Goal: Task Accomplishment & Management: Use online tool/utility

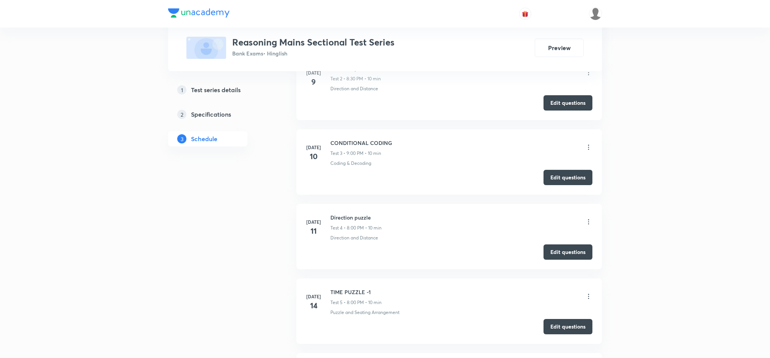
scroll to position [471, 0]
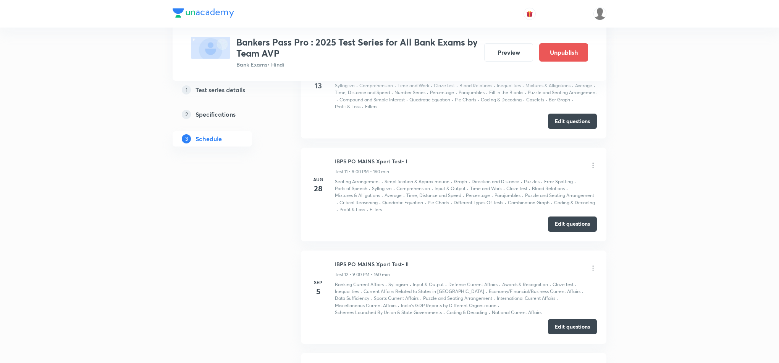
click at [595, 272] on icon at bounding box center [594, 268] width 8 height 8
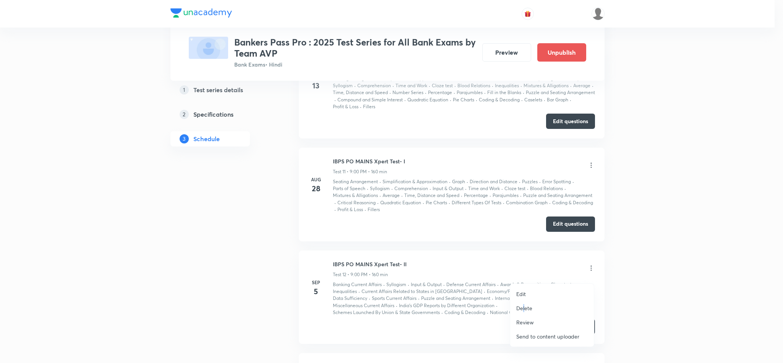
click at [524, 310] on p "Delete" at bounding box center [524, 308] width 16 height 8
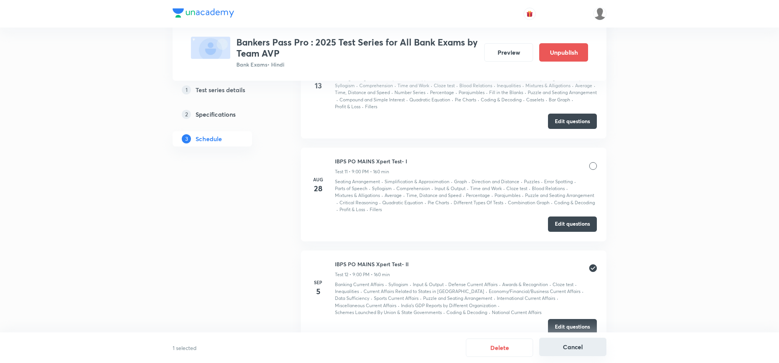
click at [577, 344] on button "Cancel" at bounding box center [573, 346] width 67 height 18
click at [592, 272] on icon at bounding box center [594, 268] width 8 height 8
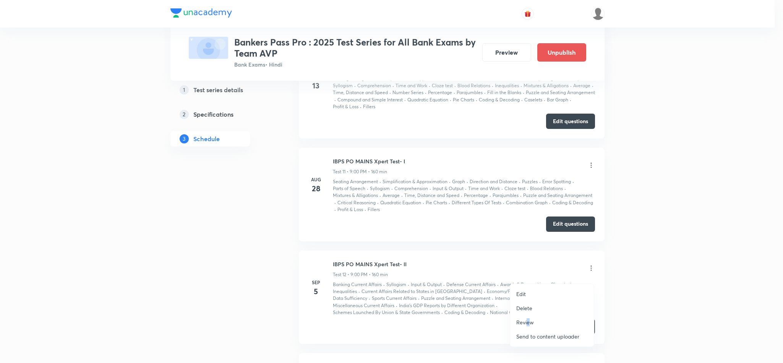
click at [528, 322] on p "Review" at bounding box center [525, 322] width 18 height 8
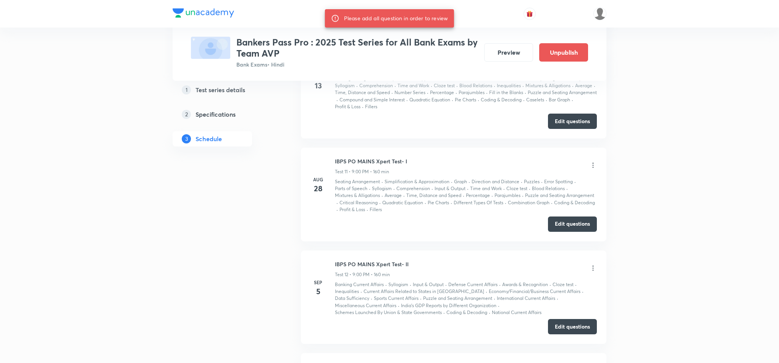
scroll to position [1433, 0]
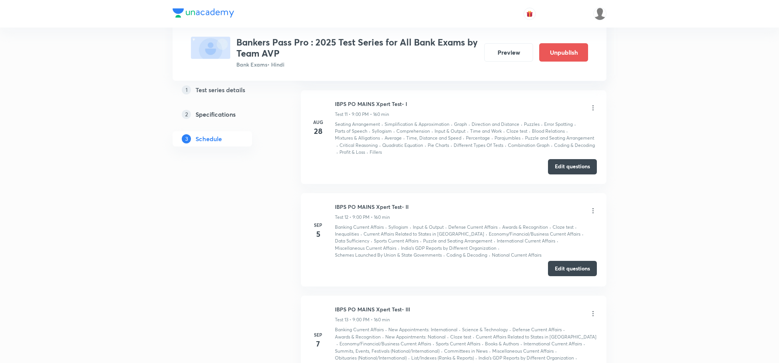
click at [569, 275] on button "Edit questions" at bounding box center [572, 268] width 49 height 15
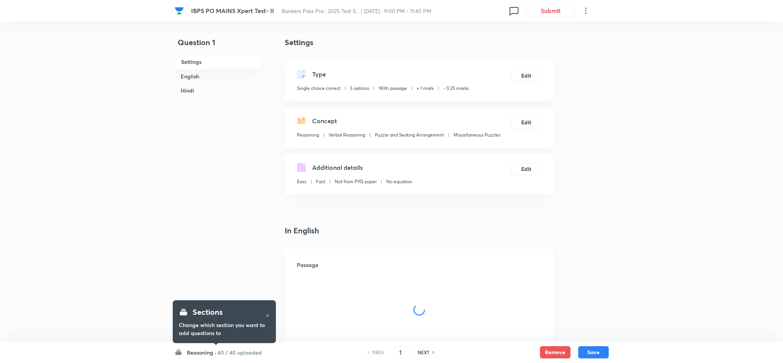
checkbox input "true"
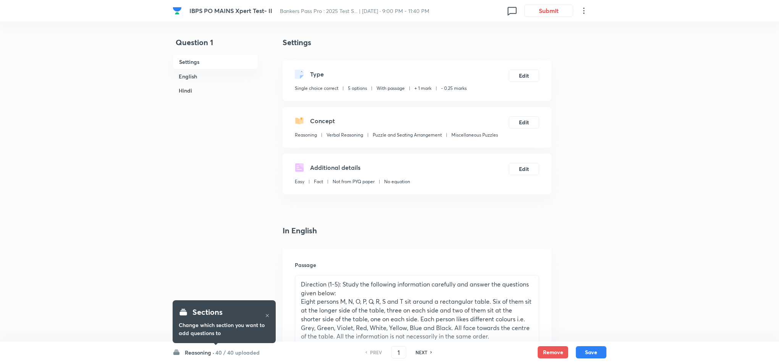
click at [243, 348] on div "Sections Change which section you want to add questions to" at bounding box center [224, 321] width 103 height 53
click at [233, 352] on h6 "40 / 40 uploaded" at bounding box center [237, 352] width 44 height 8
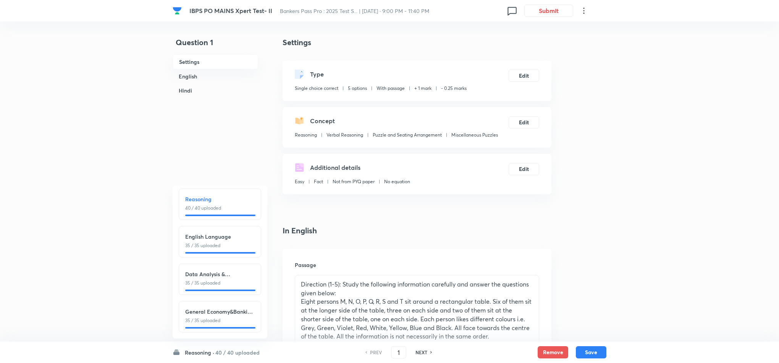
scroll to position [11, 0]
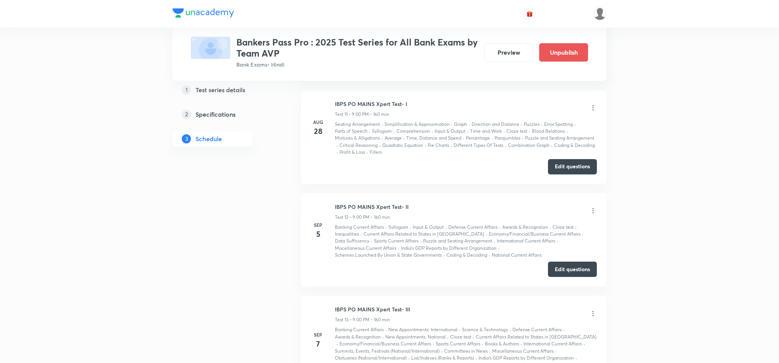
click at [594, 214] on icon at bounding box center [594, 211] width 8 height 8
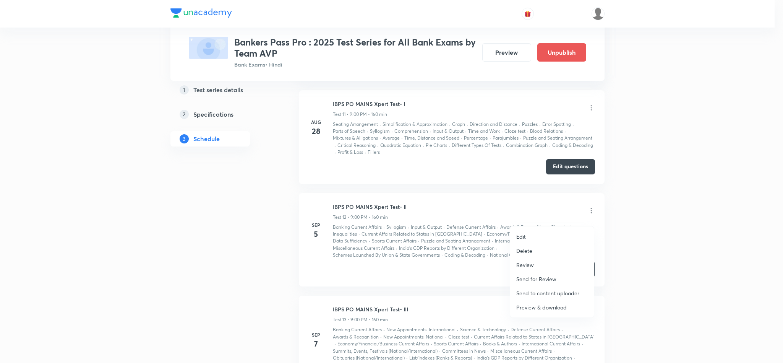
click at [531, 309] on p "Preview & download" at bounding box center [541, 307] width 50 height 8
click at [525, 268] on li "Review" at bounding box center [552, 265] width 84 height 14
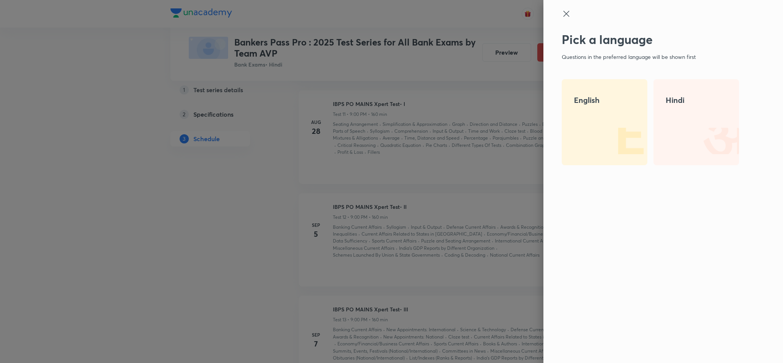
click at [598, 123] on img at bounding box center [622, 140] width 49 height 49
click at [695, 102] on h4 "Hindi" at bounding box center [696, 99] width 61 height 11
drag, startPoint x: 588, startPoint y: 106, endPoint x: 591, endPoint y: 97, distance: 9.8
click at [588, 105] on div "English" at bounding box center [605, 122] width 86 height 86
